Goal: Task Accomplishment & Management: Manage account settings

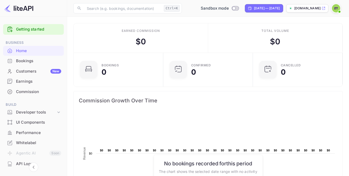
click at [27, 140] on div "Whitelabel" at bounding box center [38, 143] width 45 height 6
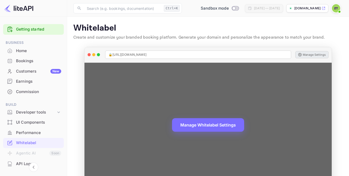
click at [313, 53] on button "Manage Settings" at bounding box center [312, 54] width 33 height 7
click at [310, 55] on button "Manage Settings" at bounding box center [312, 54] width 33 height 7
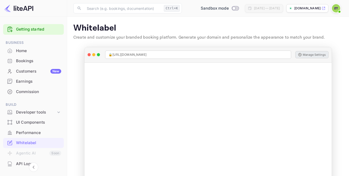
click at [21, 55] on div "Home" at bounding box center [33, 51] width 61 height 10
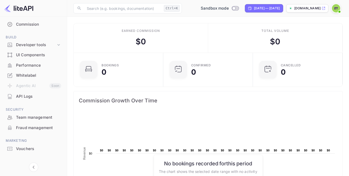
scroll to position [67, 0]
click at [54, 45] on div "Developer tools" at bounding box center [36, 45] width 40 height 6
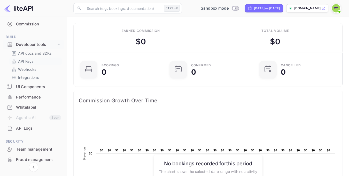
click at [40, 60] on link "API Keys" at bounding box center [35, 60] width 48 height 5
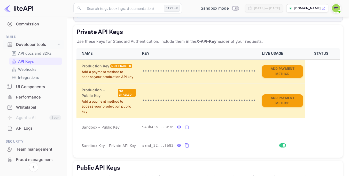
scroll to position [101, 0]
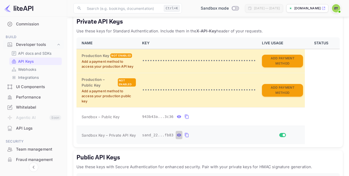
click at [177, 135] on icon "private api keys table" at bounding box center [179, 134] width 4 height 3
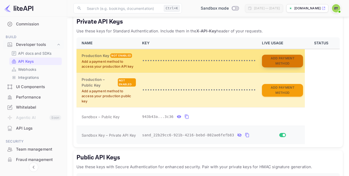
click at [285, 61] on button "Add Payment Method" at bounding box center [282, 61] width 41 height 13
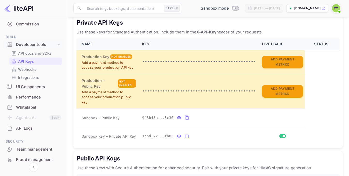
scroll to position [101, 0]
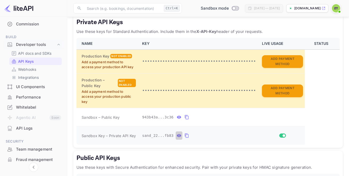
click at [177, 136] on icon "private api keys table" at bounding box center [179, 135] width 4 height 3
click at [244, 136] on button "private api keys table" at bounding box center [247, 135] width 7 height 8
